Goal: Task Accomplishment & Management: Manage account settings

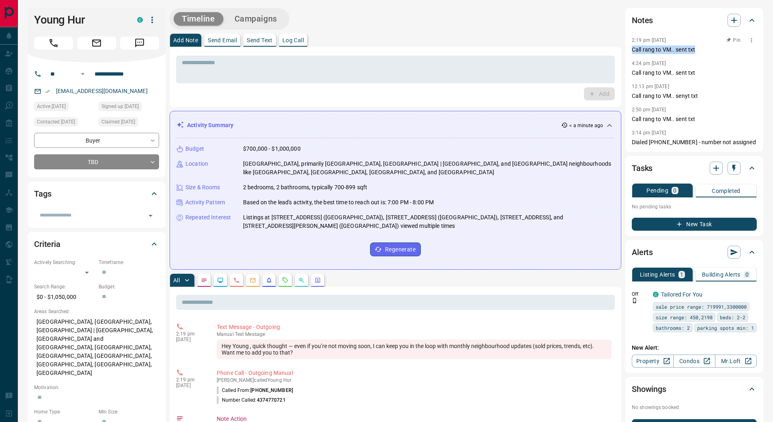
drag, startPoint x: 700, startPoint y: 50, endPoint x: 632, endPoint y: 49, distance: 67.8
click at [632, 49] on p "Call rang to VM.. sent txt" at bounding box center [694, 49] width 125 height 9
copy p "Call rang to VM.. sent txt"
click at [304, 37] on p "Log Call" at bounding box center [294, 40] width 22 height 6
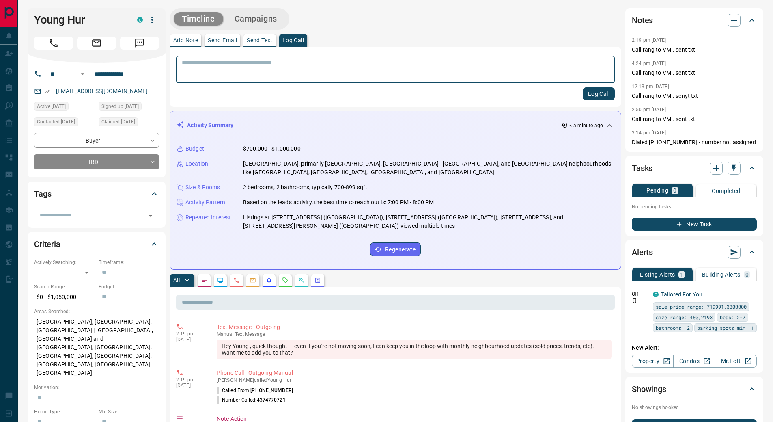
click at [358, 72] on textarea at bounding box center [395, 69] width 427 height 21
type textarea "**********"
click at [597, 93] on button "Log Call" at bounding box center [599, 93] width 32 height 13
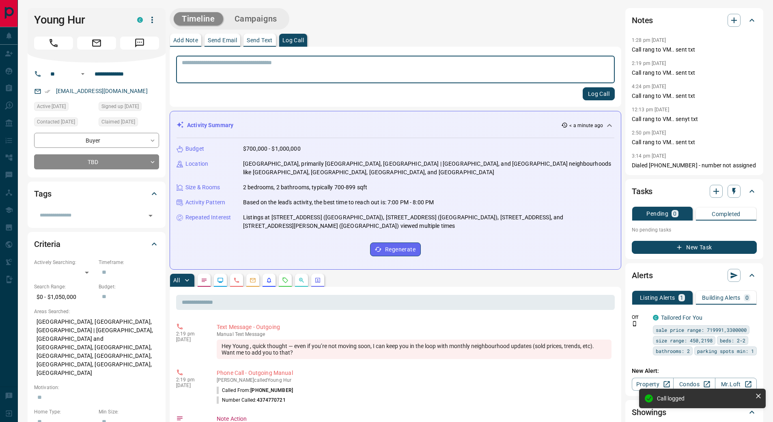
click at [269, 39] on p "Send Text" at bounding box center [260, 40] width 26 height 6
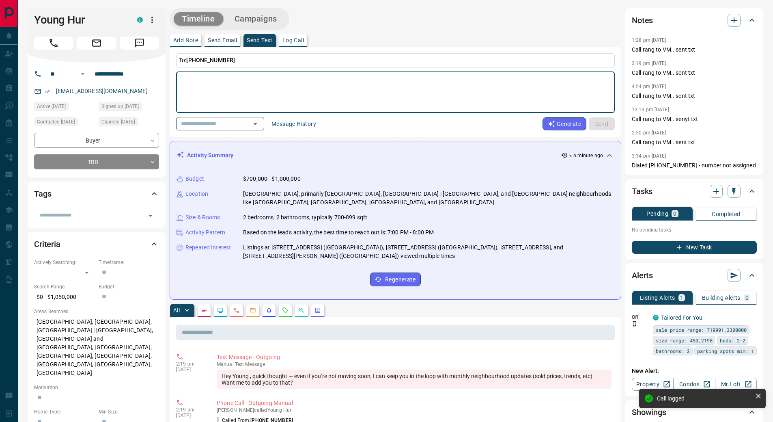
click at [291, 123] on button "Message History" at bounding box center [294, 123] width 54 height 13
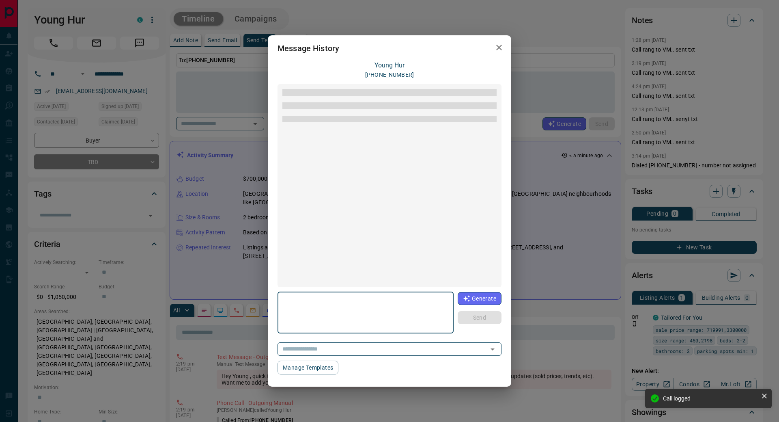
scroll to position [44, 0]
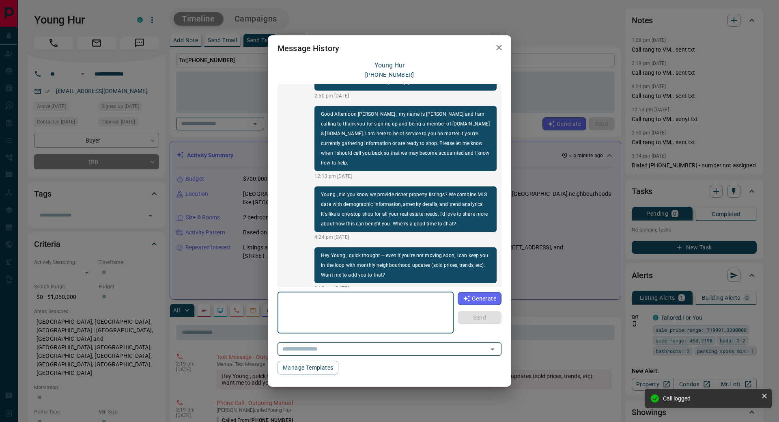
click at [346, 350] on input "text" at bounding box center [378, 349] width 198 height 10
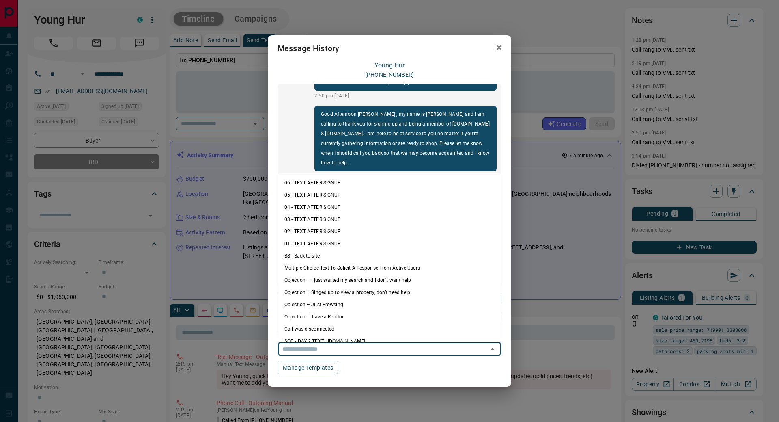
click at [415, 270] on li "Multiple Choice Text To Solicit A Response From Active Users" at bounding box center [389, 268] width 223 height 12
type textarea "**********"
type input "**********"
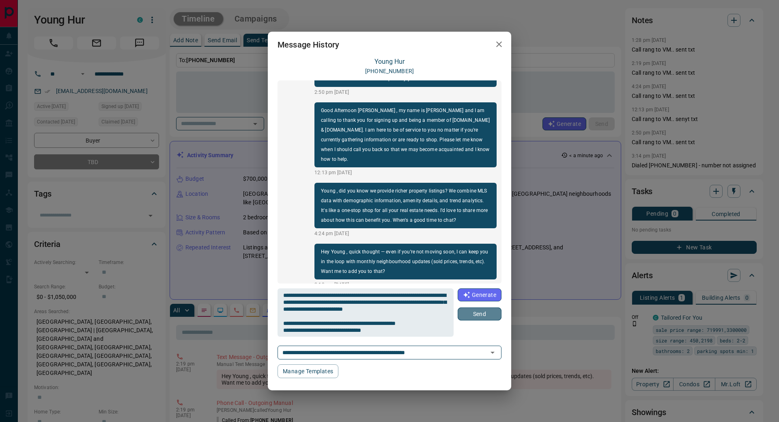
click at [480, 313] on button "Send" at bounding box center [480, 313] width 44 height 13
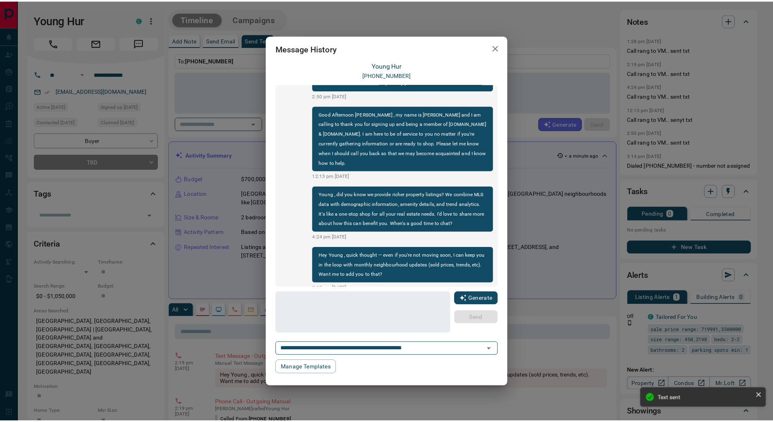
scroll to position [144, 0]
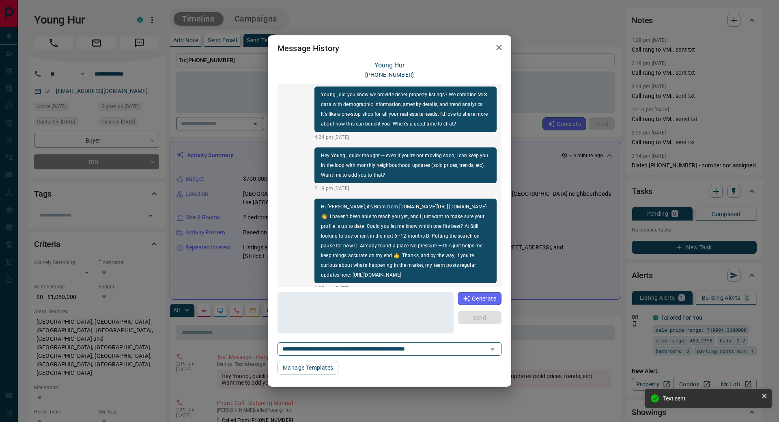
click at [496, 48] on icon "button" at bounding box center [499, 48] width 10 height 10
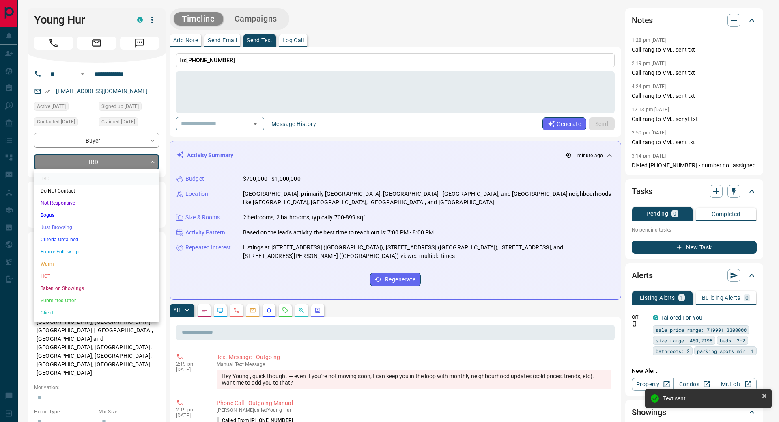
click at [87, 200] on li "Not Responsive" at bounding box center [96, 203] width 125 height 12
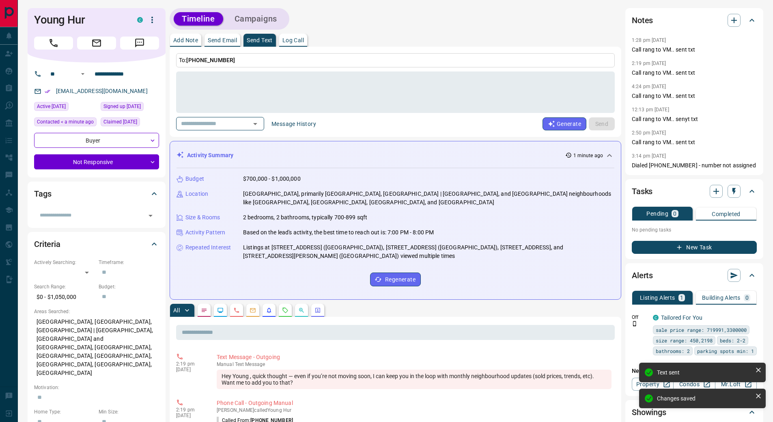
type input "*"
